Goal: Task Accomplishment & Management: Use online tool/utility

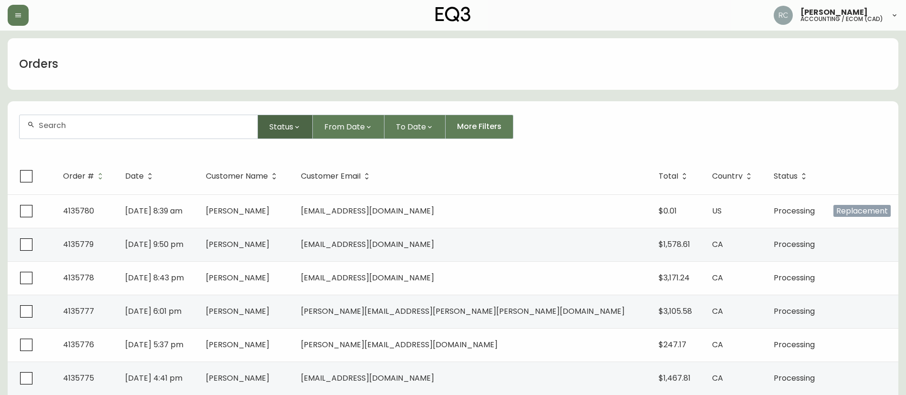
click at [291, 122] on span "Status" at bounding box center [281, 127] width 24 height 12
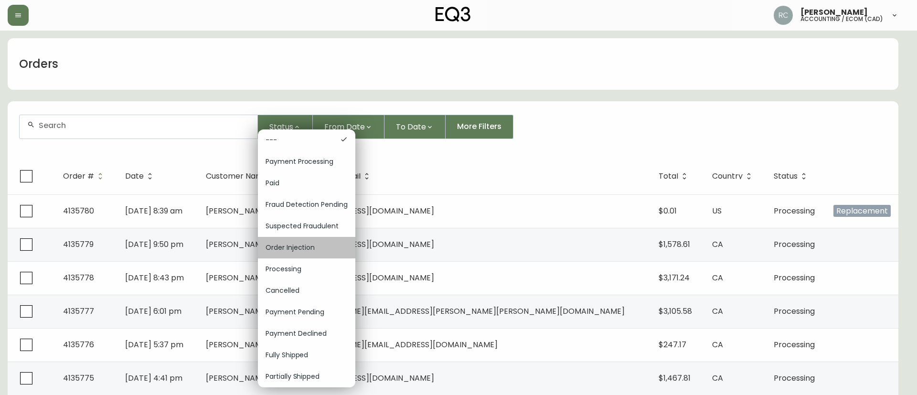
click at [285, 247] on span "Order Injection" at bounding box center [307, 248] width 82 height 10
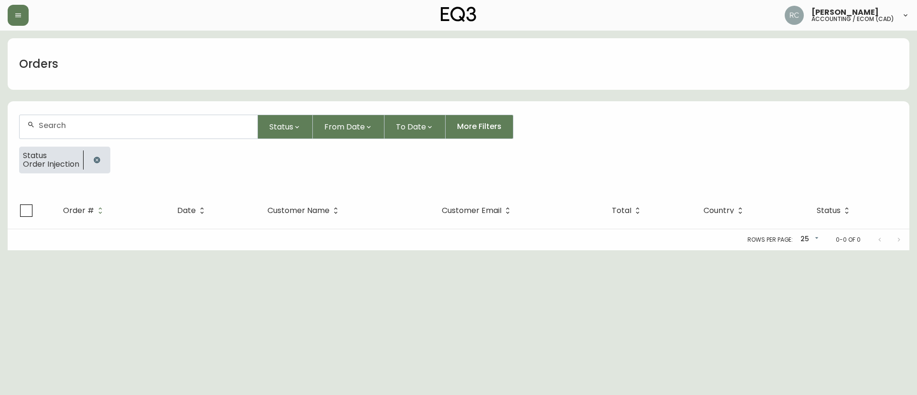
click at [96, 162] on icon "button" at bounding box center [97, 160] width 6 height 6
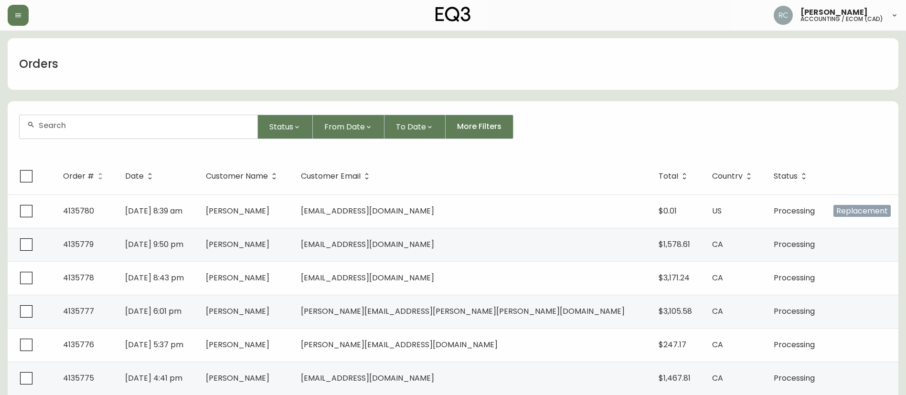
click at [428, 45] on div "Orders" at bounding box center [453, 64] width 891 height 52
click at [534, 43] on div "Orders" at bounding box center [453, 64] width 891 height 52
